Goal: Download file/media

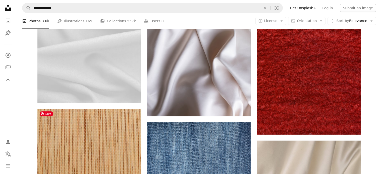
scroll to position [1495, 0]
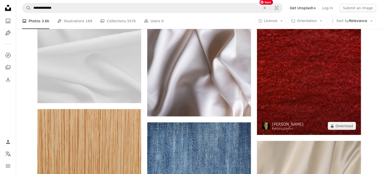
click at [279, 74] on img at bounding box center [309, 66] width 104 height 138
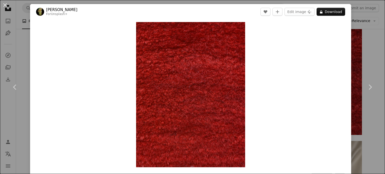
click at [361, 52] on div "An X shape Chevron left Chevron right engin akyurt For Unsplash+ A heart A plus…" at bounding box center [192, 87] width 385 height 174
